Goal: Task Accomplishment & Management: Use online tool/utility

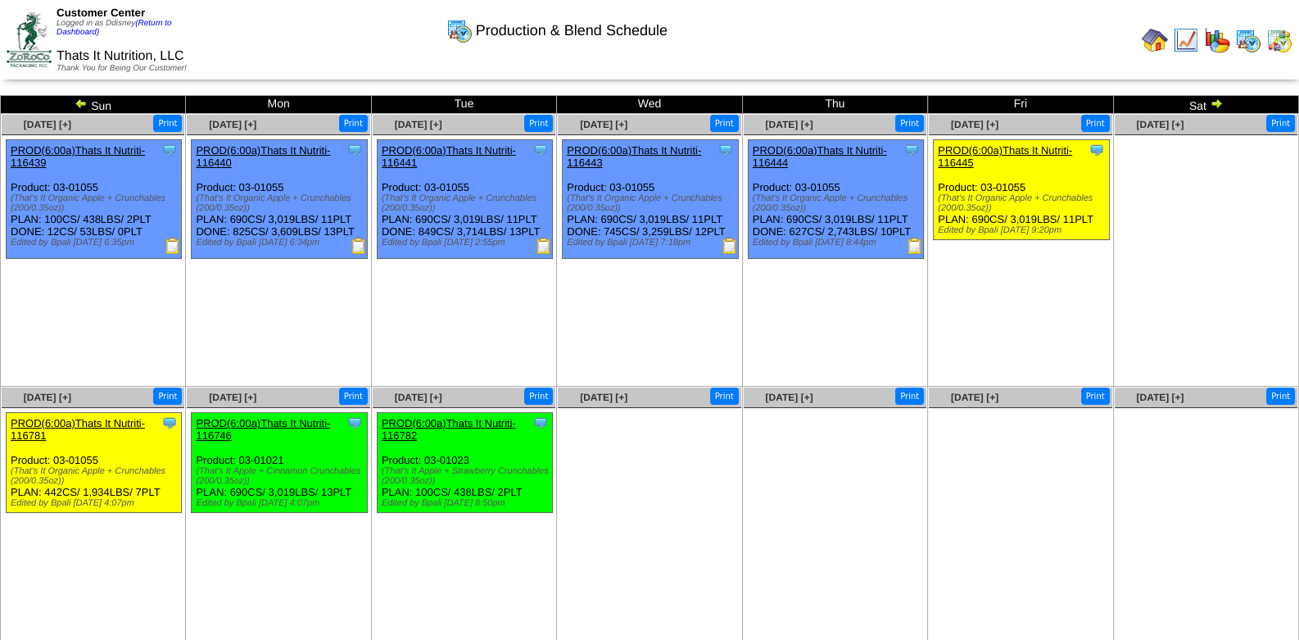
scroll to position [43, 0]
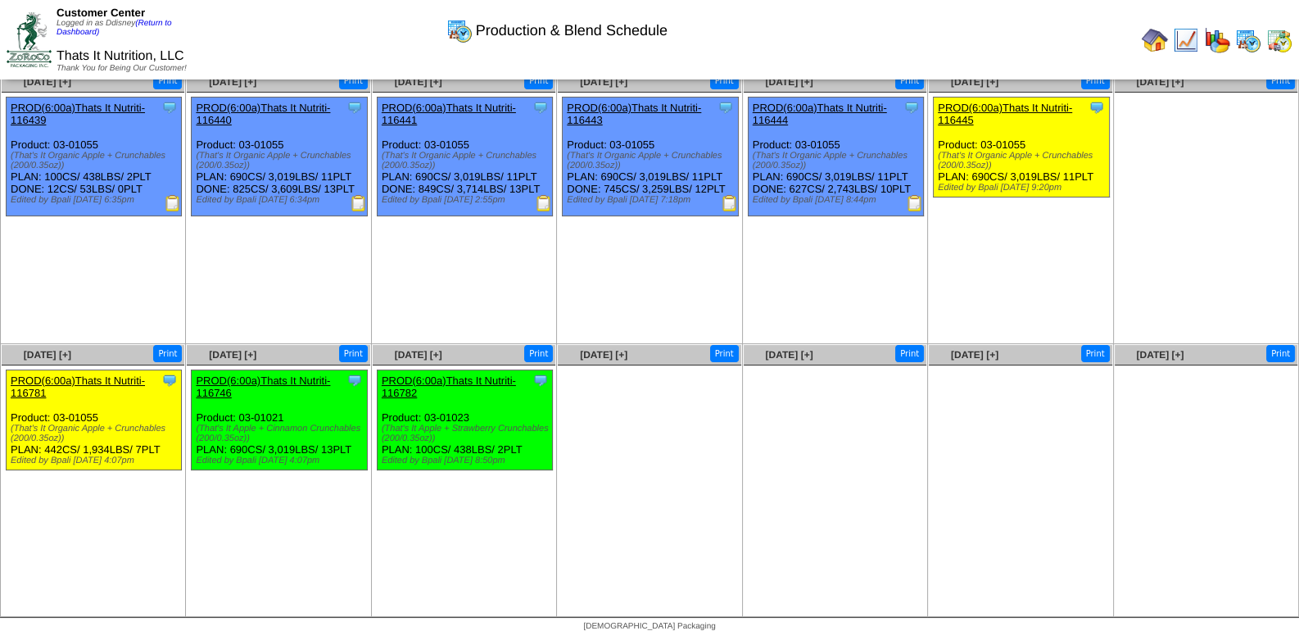
click at [1192, 41] on img at bounding box center [1186, 40] width 26 height 26
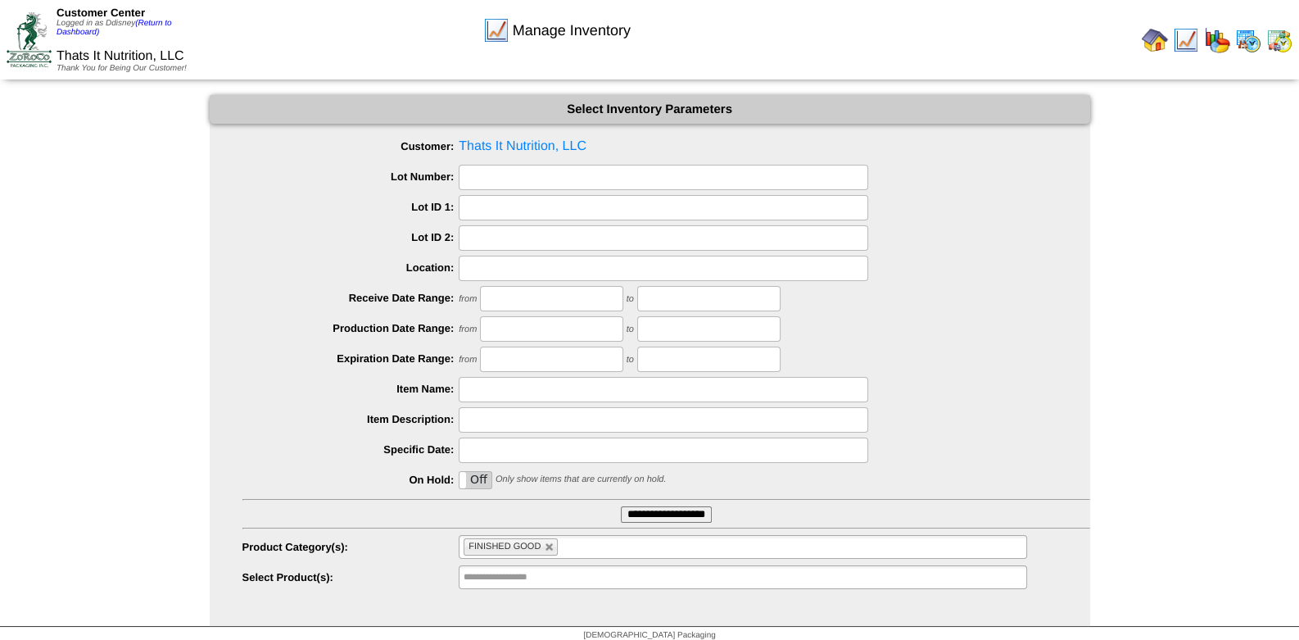
click at [1157, 41] on img at bounding box center [1155, 40] width 26 height 26
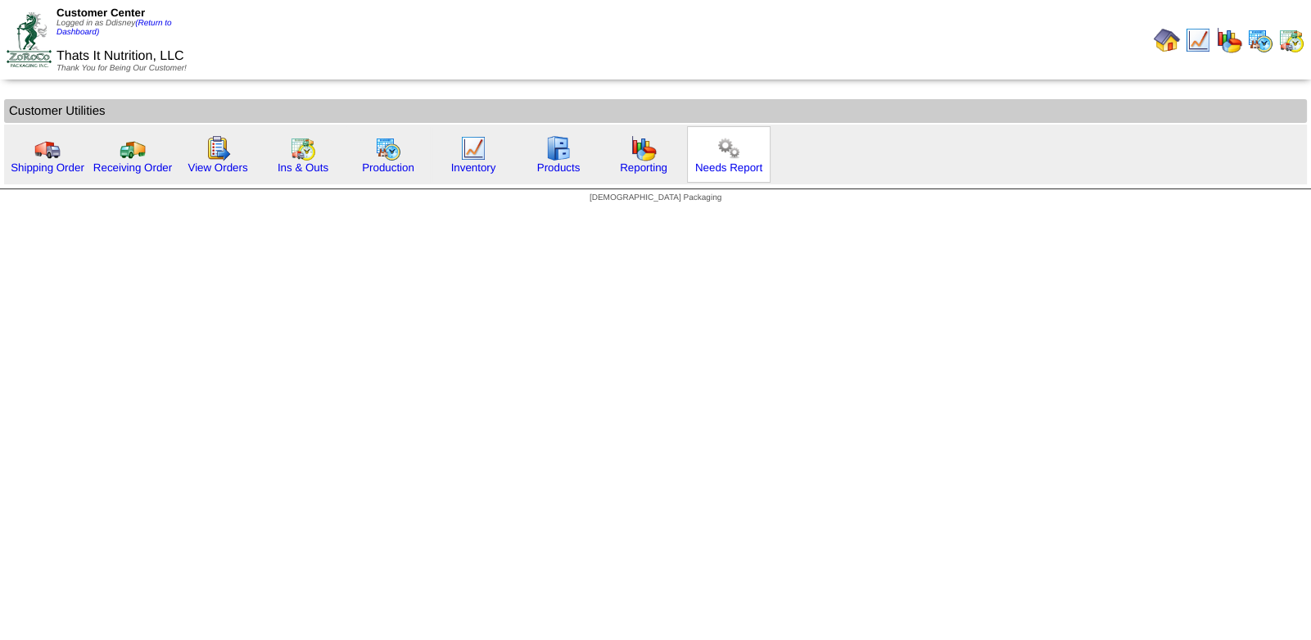
click at [735, 155] on img at bounding box center [729, 148] width 26 height 26
click at [165, 23] on link "(Return to Dashboard)" at bounding box center [114, 28] width 115 height 18
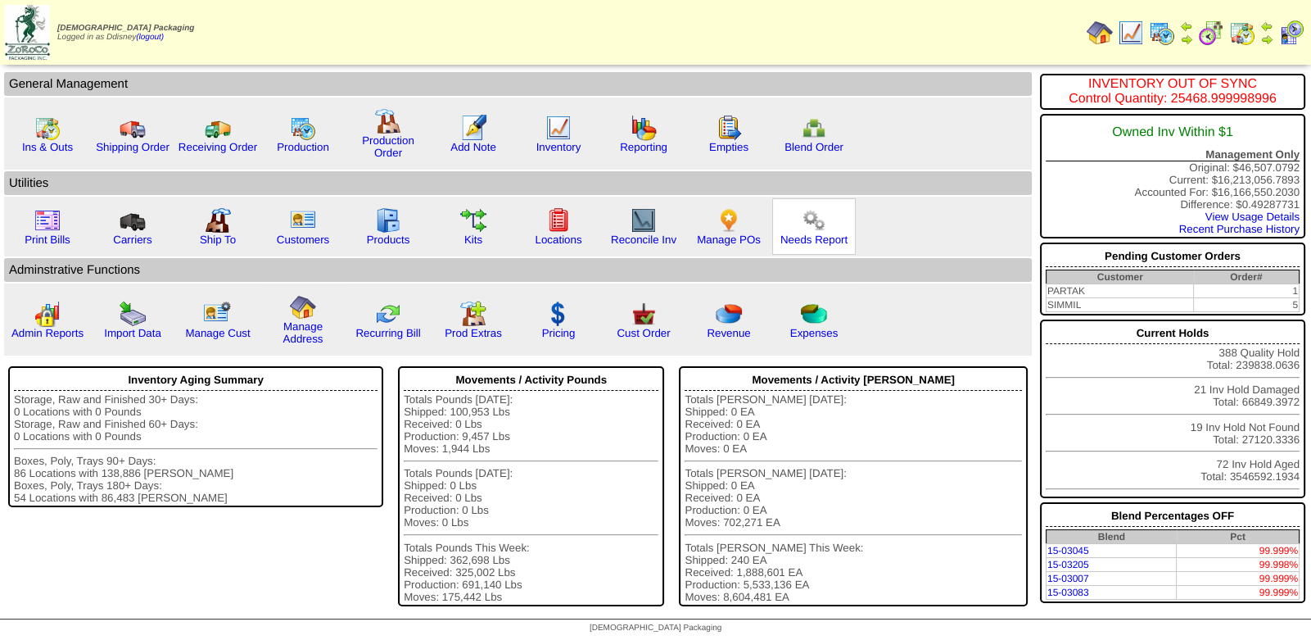
click at [806, 224] on img at bounding box center [814, 220] width 26 height 26
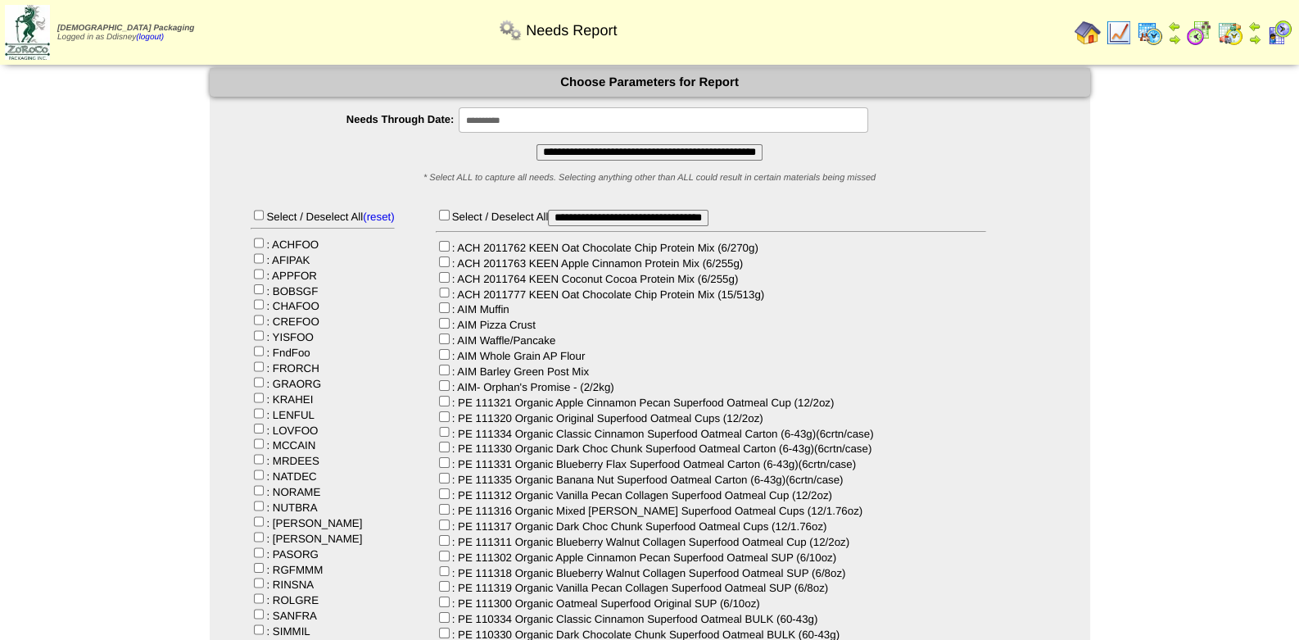
click at [611, 149] on input "**********" at bounding box center [649, 152] width 226 height 16
